Goal: Information Seeking & Learning: Learn about a topic

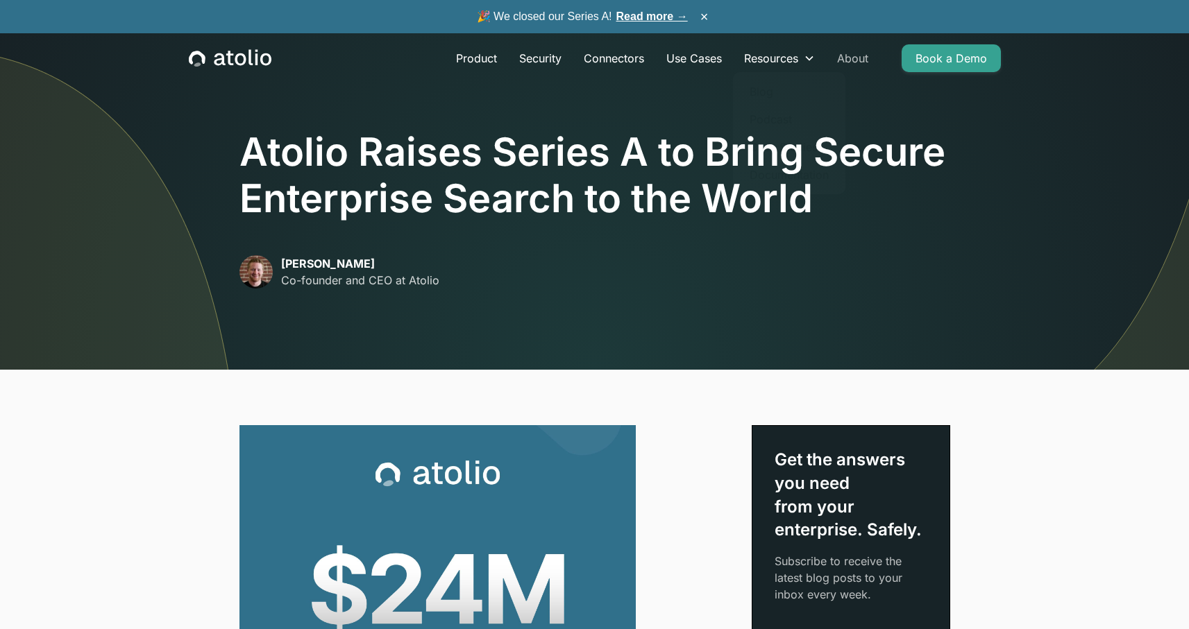
click at [838, 58] on link "About" at bounding box center [852, 58] width 53 height 28
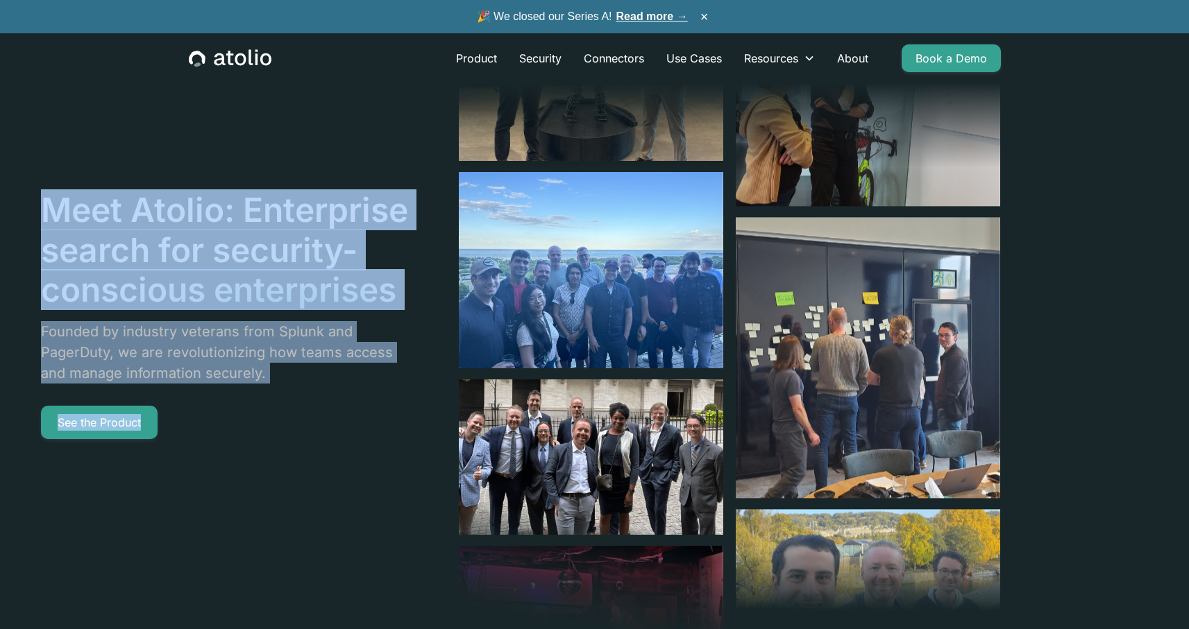
drag, startPoint x: 237, startPoint y: 161, endPoint x: 323, endPoint y: 408, distance: 261.4
click at [319, 407] on div "Meet Atolio: Enterprise search for security-conscious enterprises Founded by in…" at bounding box center [520, 314] width 959 height 629
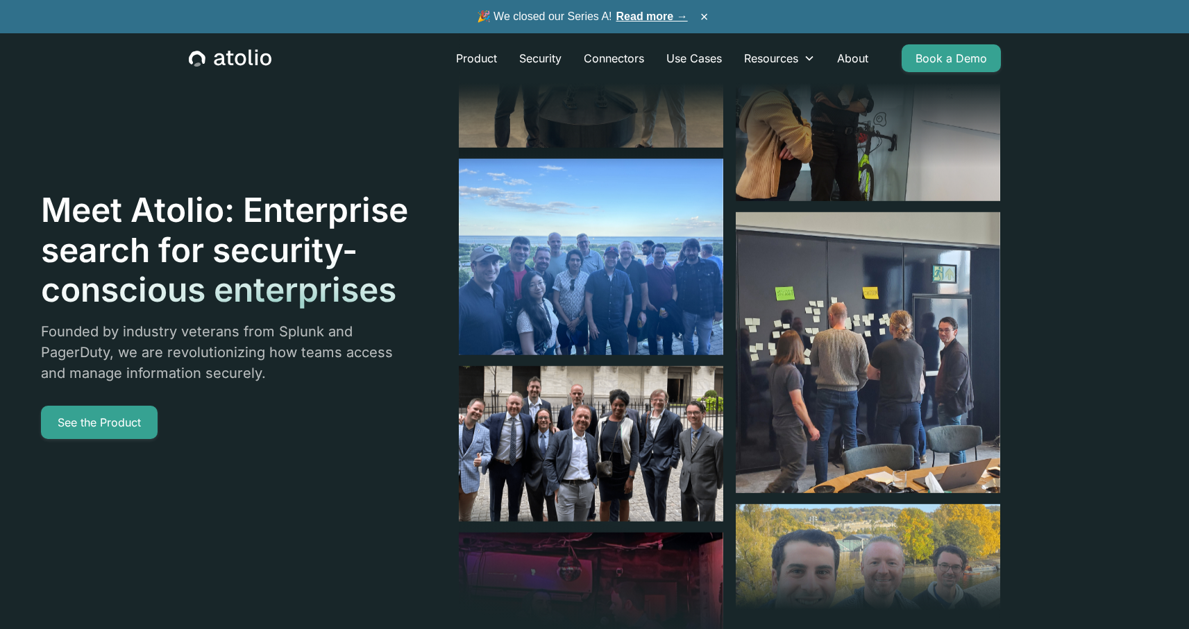
click at [334, 409] on div "Meet Atolio: Enterprise search for security-conscious enterprises Founded by in…" at bounding box center [225, 314] width 369 height 249
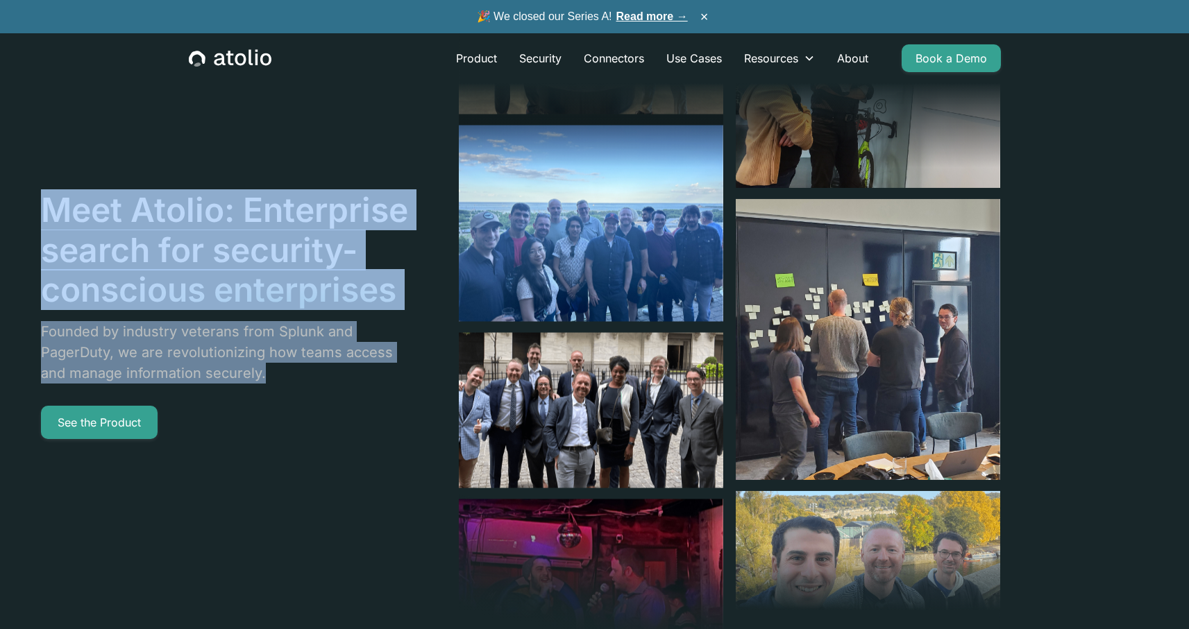
drag, startPoint x: 277, startPoint y: 214, endPoint x: 301, endPoint y: 371, distance: 158.0
click at [301, 371] on div "Meet Atolio: Enterprise search for security-conscious enterprises Founded by in…" at bounding box center [520, 314] width 959 height 629
